Goal: Task Accomplishment & Management: Manage account settings

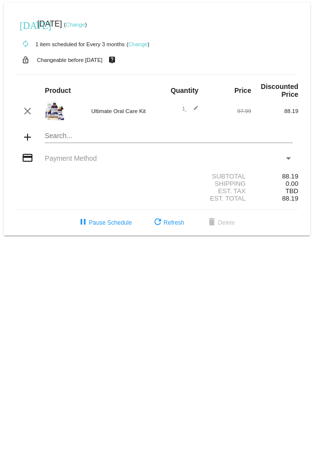
click at [138, 44] on link "Change" at bounding box center [137, 44] width 19 height 6
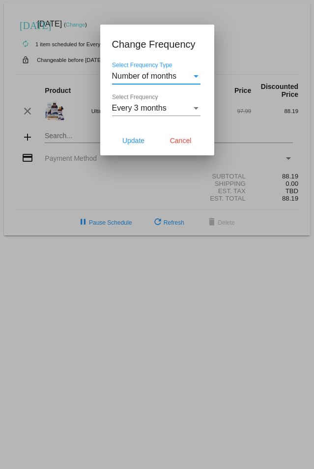
click at [143, 111] on span "Every 3 months" at bounding box center [139, 108] width 55 height 8
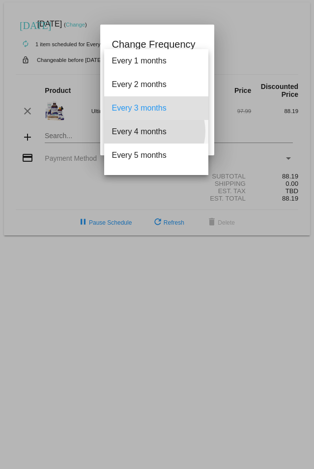
click at [154, 131] on span "Every 4 months" at bounding box center [156, 132] width 88 height 24
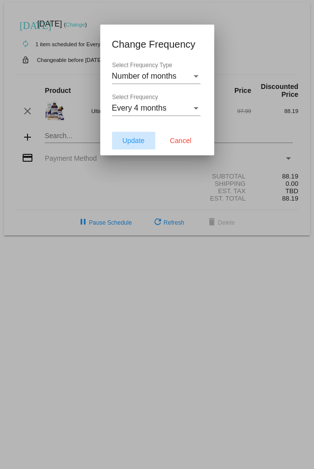
click at [136, 143] on span "Update" at bounding box center [133, 141] width 22 height 8
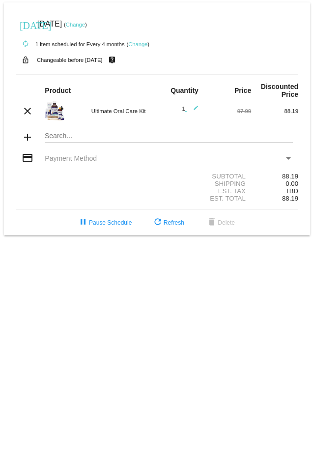
click at [134, 44] on link "Change" at bounding box center [137, 44] width 19 height 6
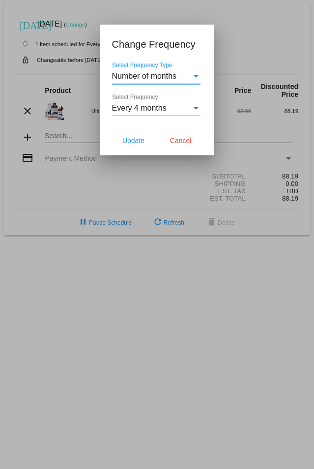
click at [166, 72] on span "Number of months" at bounding box center [144, 76] width 65 height 8
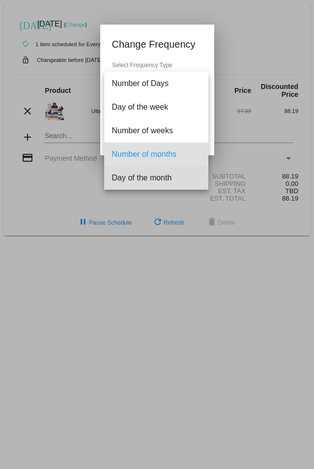
click at [160, 171] on span "Day of the month" at bounding box center [156, 178] width 88 height 24
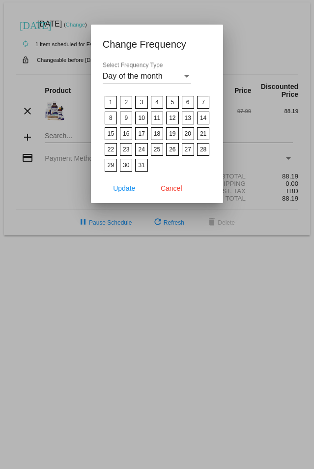
click at [193, 190] on mat-dialog-actions "Update Cancel" at bounding box center [157, 188] width 109 height 29
click at [176, 193] on button "Cancel" at bounding box center [171, 188] width 43 height 18
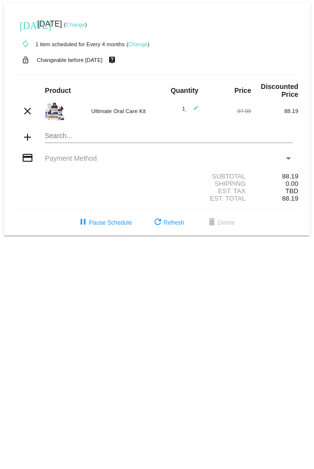
click at [142, 46] on link "Change" at bounding box center [137, 44] width 19 height 6
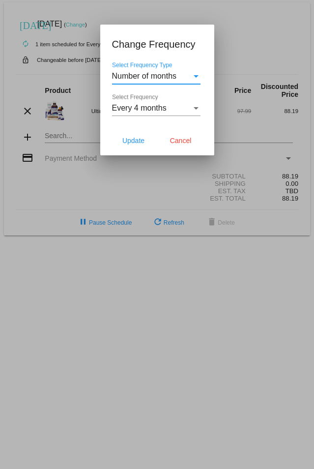
click at [162, 76] on span "Number of months" at bounding box center [144, 76] width 65 height 8
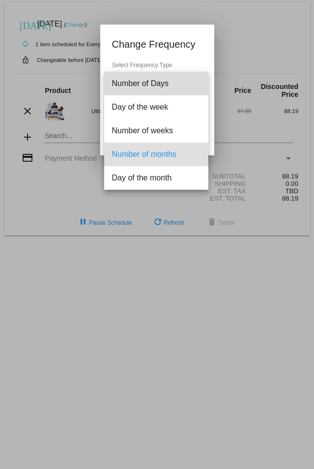
click at [171, 83] on span "Number of Days" at bounding box center [156, 84] width 88 height 24
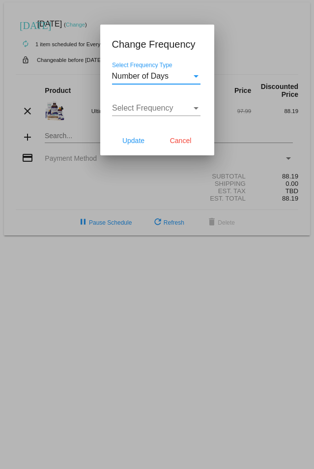
click at [170, 79] on div "Number of Days" at bounding box center [152, 76] width 80 height 9
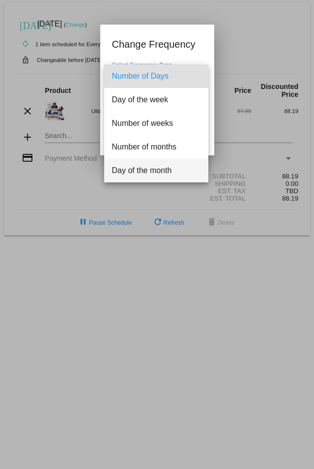
click at [152, 164] on span "Day of the month" at bounding box center [156, 171] width 88 height 24
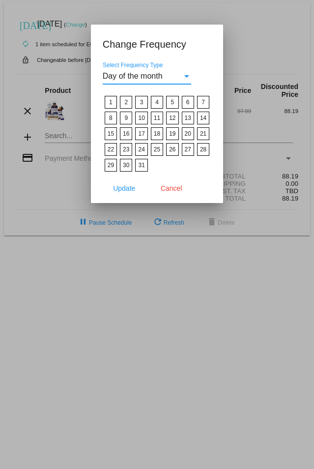
click at [164, 74] on div "Day of the month" at bounding box center [143, 76] width 80 height 9
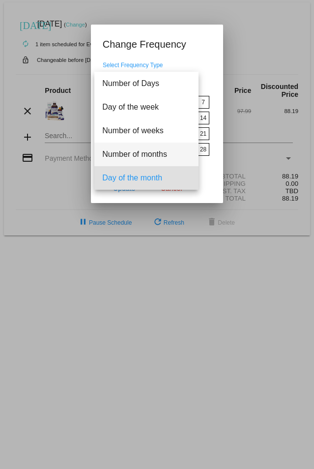
click at [143, 160] on span "Number of months" at bounding box center [146, 155] width 88 height 24
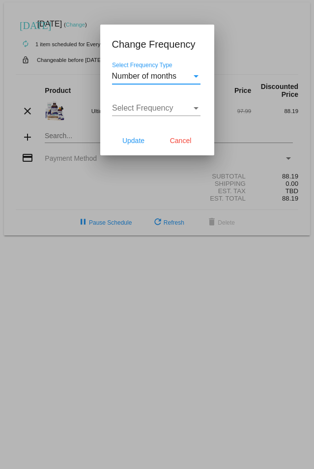
click at [169, 109] on span "Select Frequency" at bounding box center [142, 108] width 61 height 8
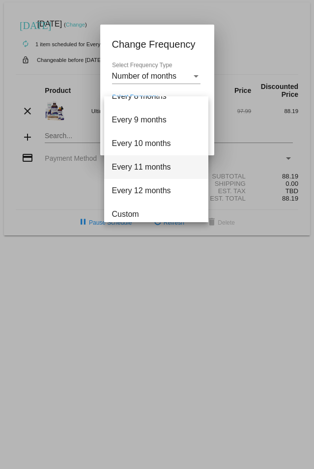
scroll to position [181, 0]
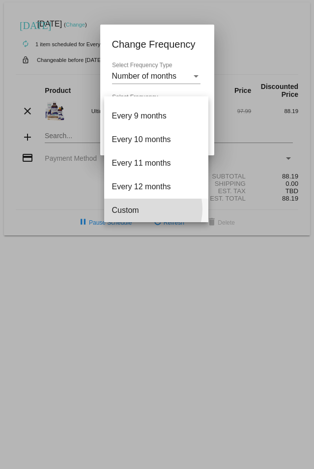
click at [146, 209] on span "Custom" at bounding box center [156, 211] width 88 height 24
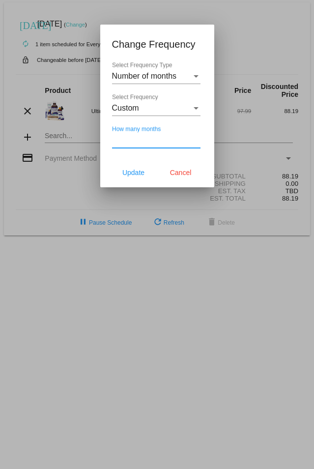
click at [148, 138] on input "How many months" at bounding box center [156, 140] width 88 height 9
click at [184, 138] on input "How many months" at bounding box center [156, 140] width 88 height 9
type input "5000"
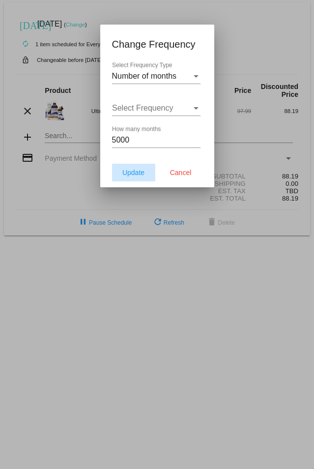
click at [142, 169] on span "Update" at bounding box center [133, 173] width 22 height 8
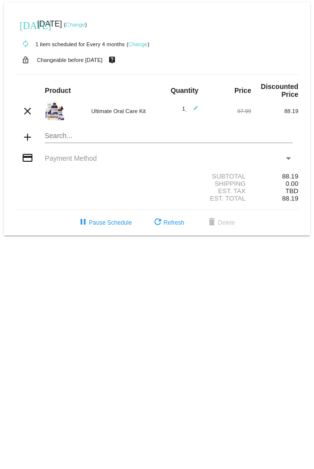
click at [85, 26] on link "Change" at bounding box center [75, 25] width 19 height 6
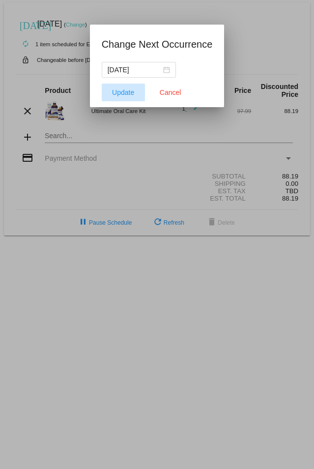
click at [122, 98] on button "Update" at bounding box center [123, 93] width 43 height 18
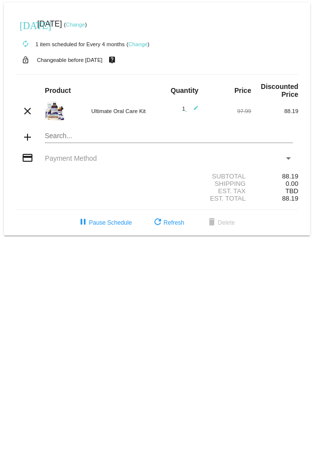
click at [136, 45] on link "Change" at bounding box center [137, 44] width 19 height 6
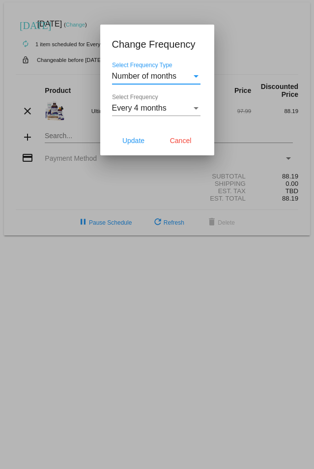
click at [237, 34] on div at bounding box center [157, 234] width 314 height 469
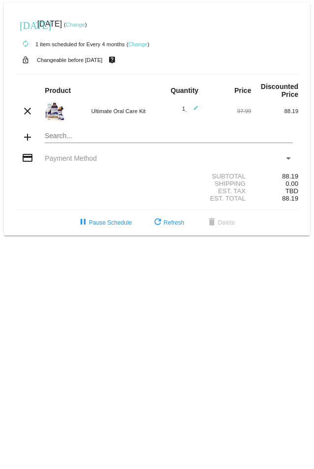
click at [85, 26] on link "Change" at bounding box center [75, 25] width 19 height 6
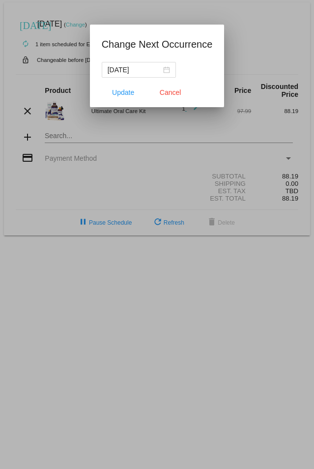
click at [245, 40] on div at bounding box center [157, 234] width 314 height 469
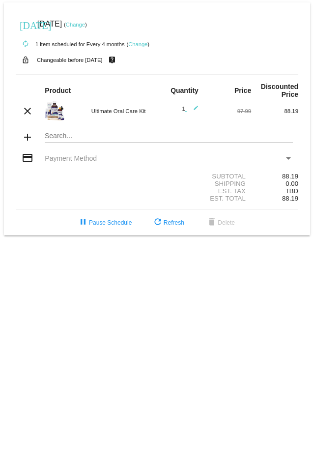
click at [85, 27] on link "Change" at bounding box center [75, 25] width 19 height 6
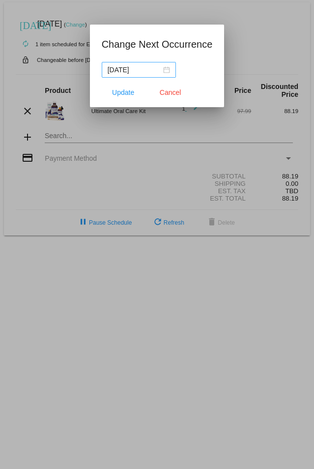
click at [167, 71] on div "[DATE]" at bounding box center [139, 69] width 62 height 11
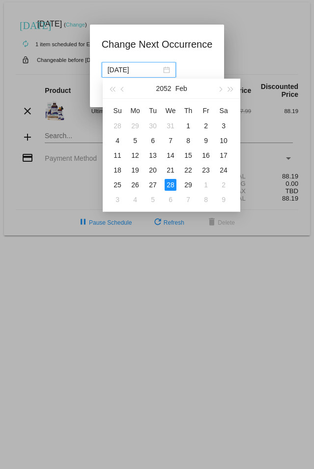
click at [175, 43] on h1 "Change Next Occurrence" at bounding box center [157, 44] width 111 height 16
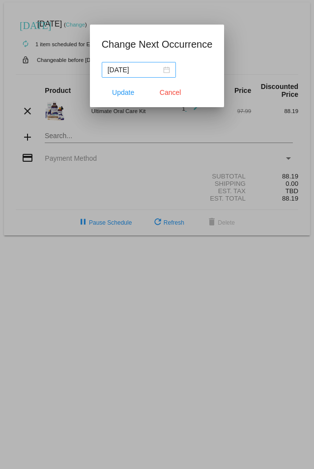
click at [168, 69] on div "[DATE]" at bounding box center [139, 69] width 62 height 11
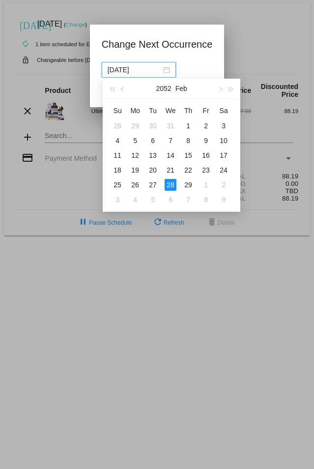
click at [209, 54] on app-change-next-occurrence-dialog "Change Next Occurrence [DATE] Update Cancel" at bounding box center [157, 71] width 111 height 71
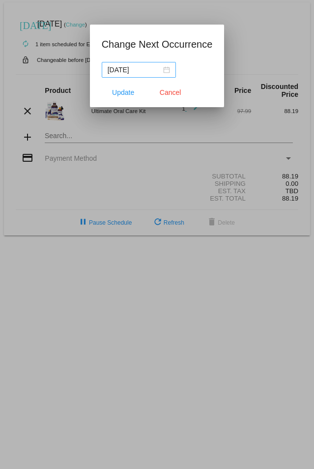
click at [167, 70] on div "[DATE]" at bounding box center [139, 69] width 62 height 11
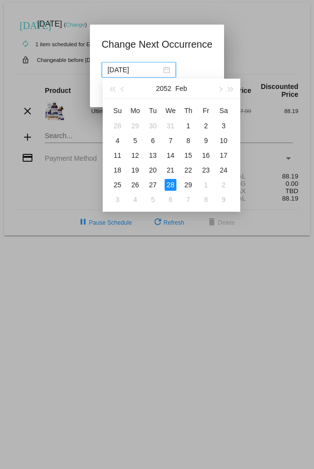
click at [172, 184] on div "28" at bounding box center [171, 185] width 12 height 12
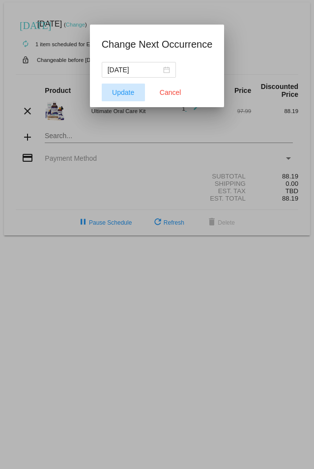
click at [126, 92] on span "Update" at bounding box center [123, 92] width 22 height 8
